Goal: Information Seeking & Learning: Learn about a topic

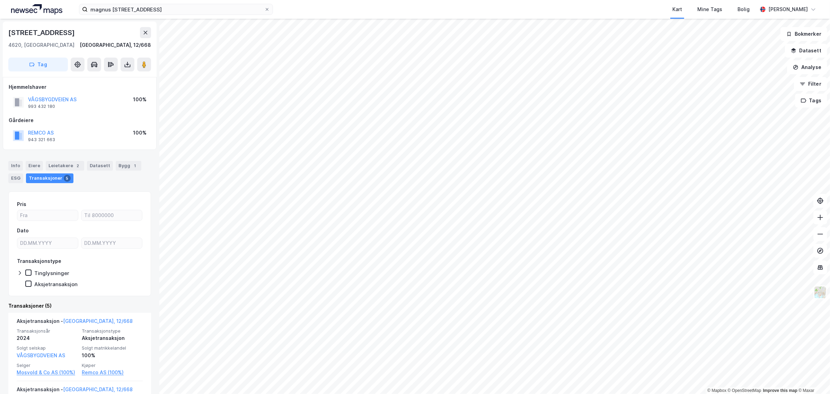
scroll to position [359, 0]
click at [13, 165] on div "Info" at bounding box center [15, 166] width 15 height 10
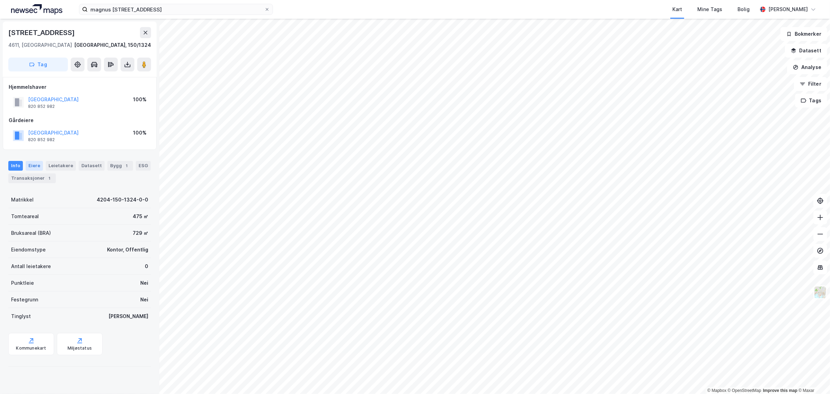
click at [34, 163] on div "Eiere" at bounding box center [34, 166] width 17 height 10
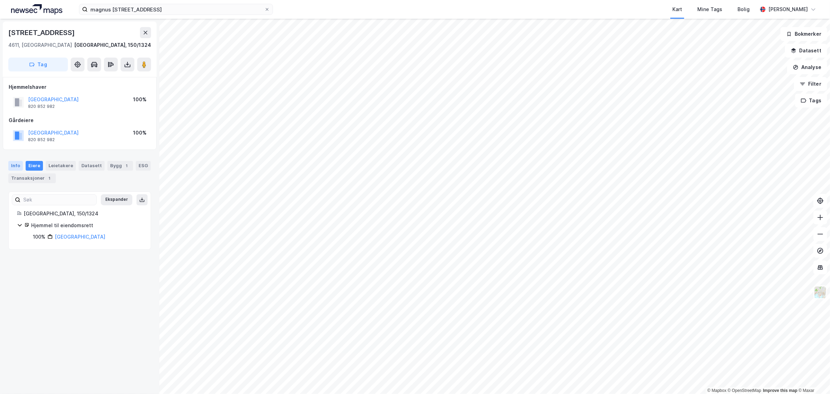
click at [8, 168] on div "Info" at bounding box center [15, 166] width 15 height 10
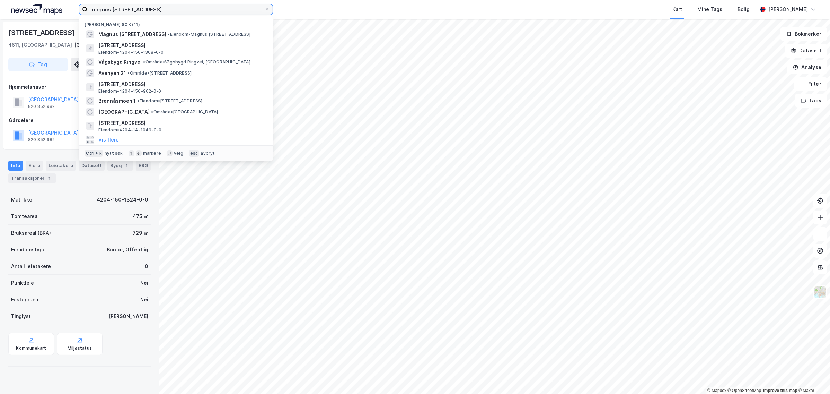
click at [143, 7] on input "magnus [STREET_ADDRESS]" at bounding box center [176, 9] width 177 height 10
click at [266, 9] on icon at bounding box center [267, 9] width 3 height 3
click at [264, 9] on input "magnus [STREET_ADDRESS]" at bounding box center [176, 9] width 177 height 10
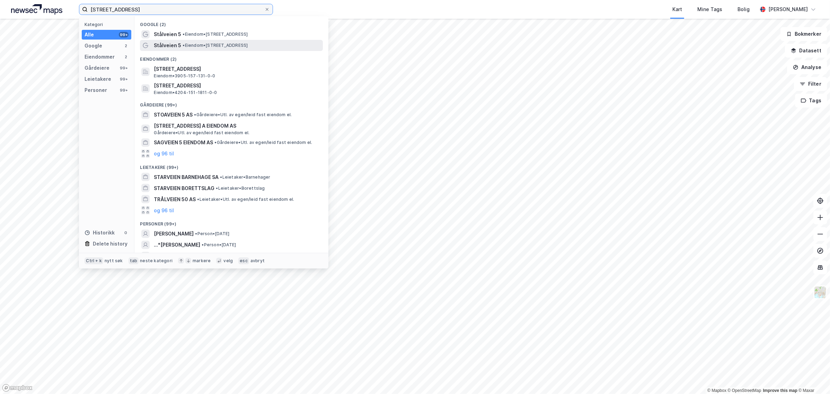
type input "[STREET_ADDRESS]"
click at [178, 48] on span "Stålveien 5" at bounding box center [167, 45] width 27 height 8
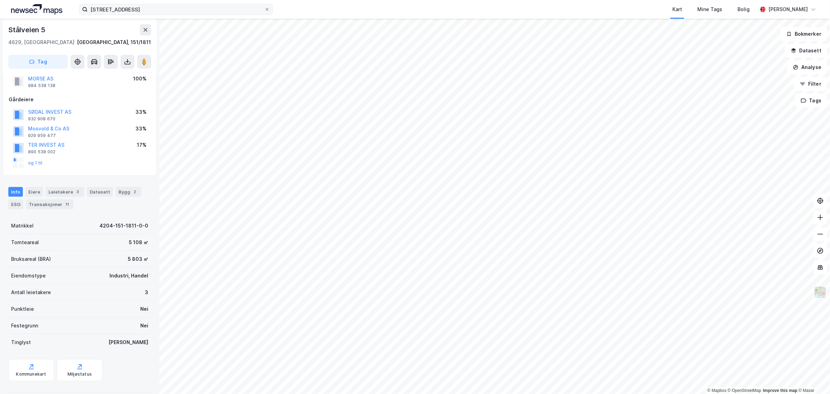
scroll to position [30, 0]
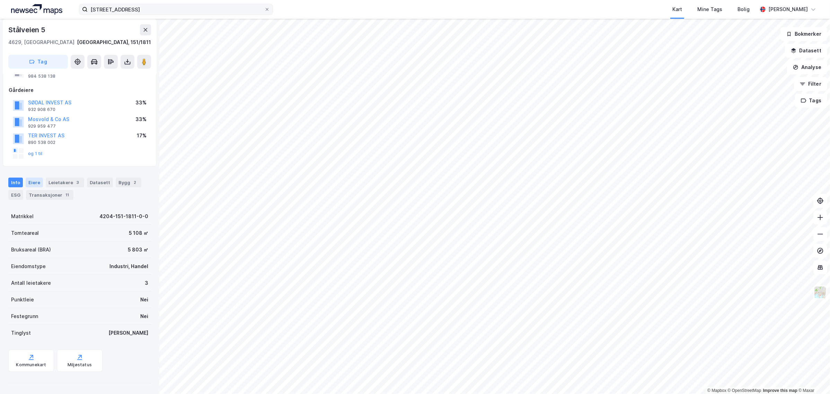
click at [35, 182] on div "Eiere" at bounding box center [34, 182] width 17 height 10
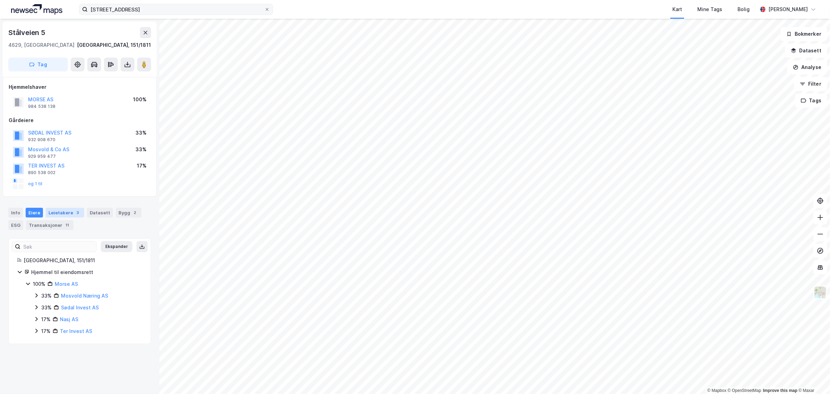
click at [63, 213] on div "Leietakere 3" at bounding box center [65, 212] width 38 height 10
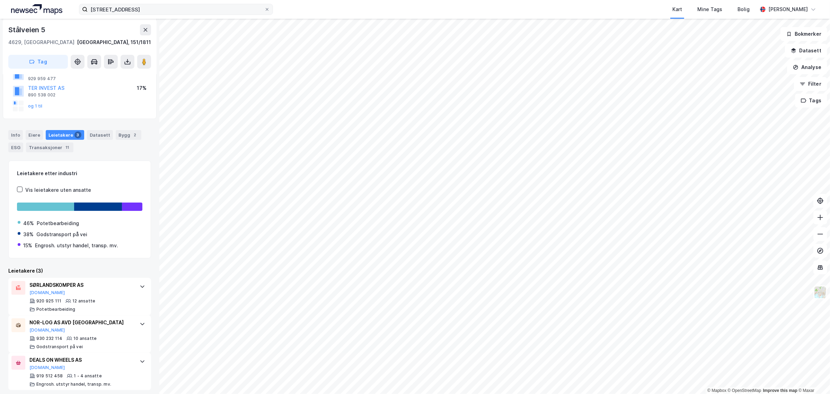
scroll to position [82, 0]
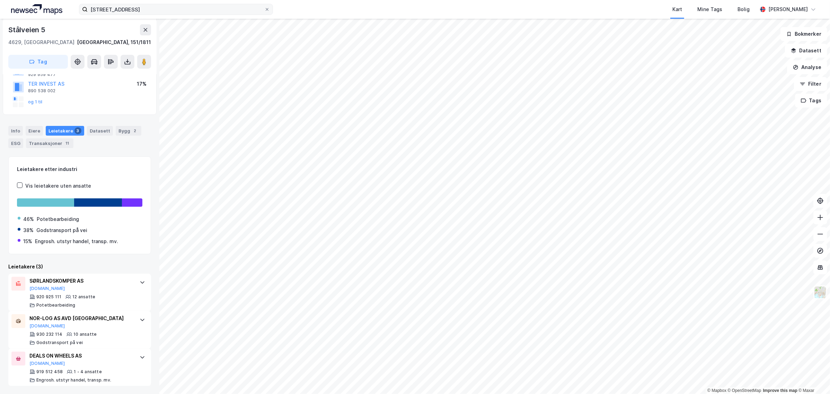
click at [100, 131] on div "Datasett" at bounding box center [100, 131] width 26 height 10
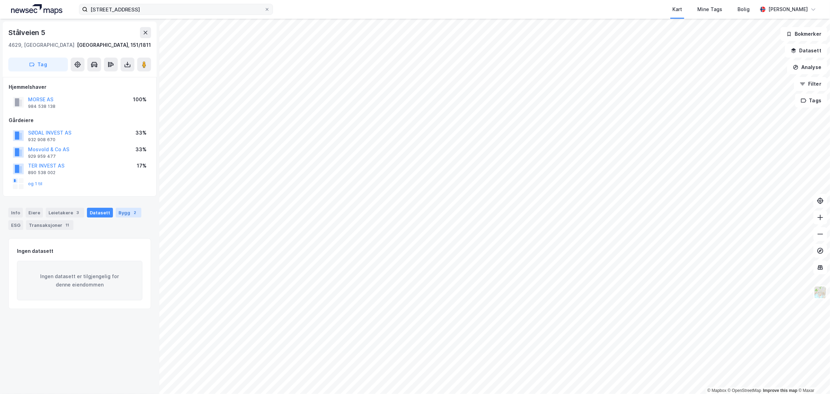
click at [123, 214] on div "Bygg 2" at bounding box center [129, 212] width 26 height 10
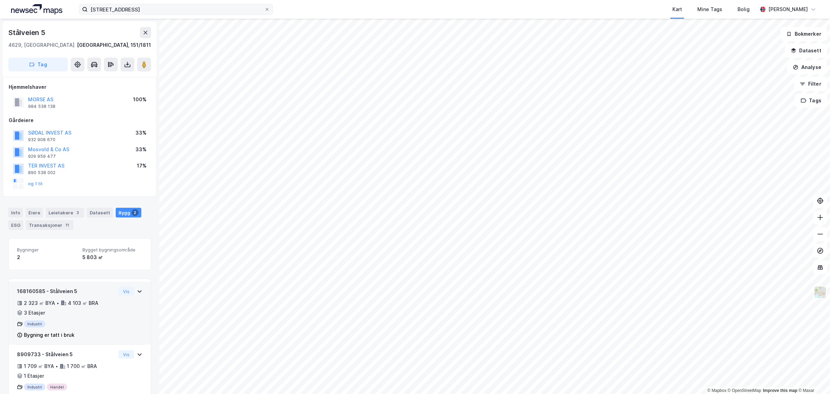
scroll to position [25, 0]
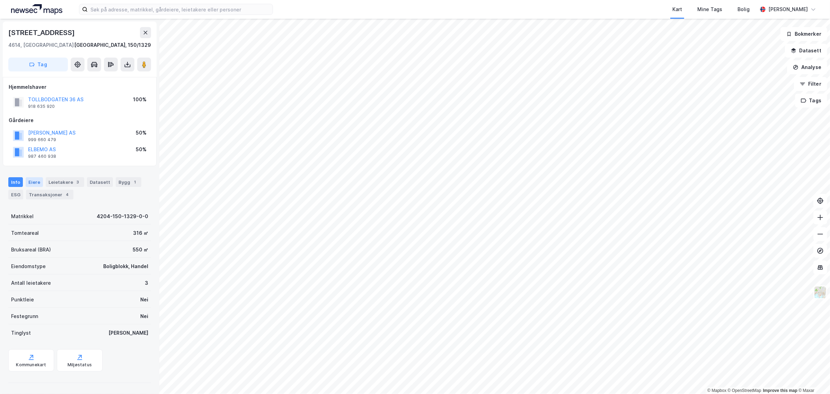
click at [35, 179] on div "Eiere" at bounding box center [34, 182] width 17 height 10
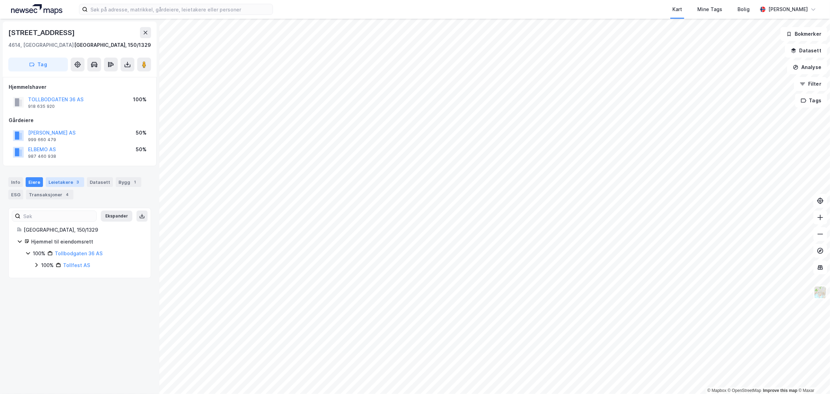
click at [69, 185] on div "Leietakere 3" at bounding box center [65, 182] width 38 height 10
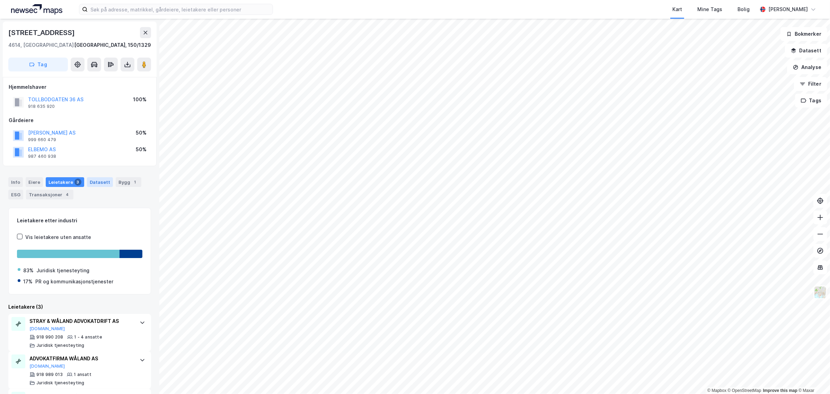
click at [94, 181] on div "Datasett" at bounding box center [100, 182] width 26 height 10
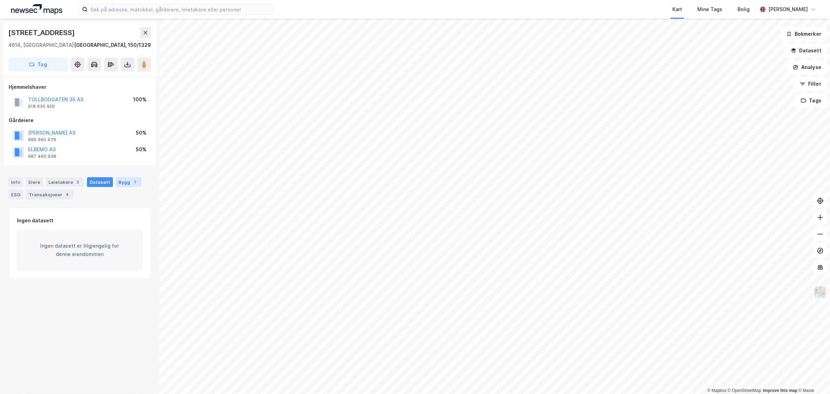
click at [120, 182] on div "Bygg 1" at bounding box center [129, 182] width 26 height 10
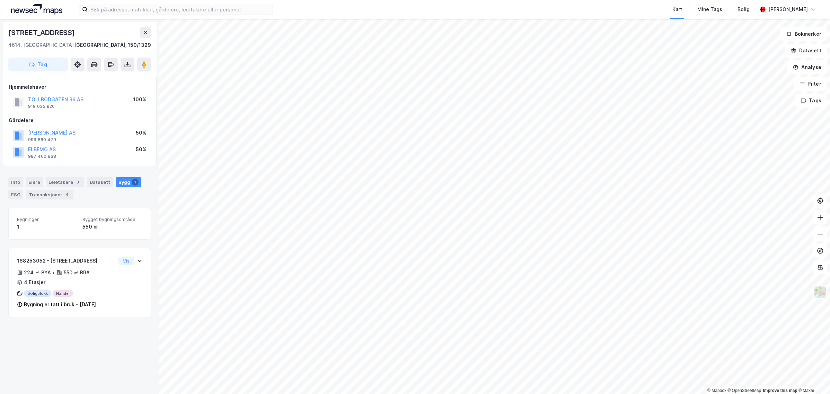
drag, startPoint x: 120, startPoint y: 182, endPoint x: 114, endPoint y: 182, distance: 5.5
drag, startPoint x: 114, startPoint y: 182, endPoint x: 94, endPoint y: 220, distance: 42.9
click at [94, 220] on span "Bygget bygningsområde" at bounding box center [112, 219] width 60 height 6
click at [11, 182] on div "Info" at bounding box center [15, 182] width 15 height 10
